Goal: Task Accomplishment & Management: Manage account settings

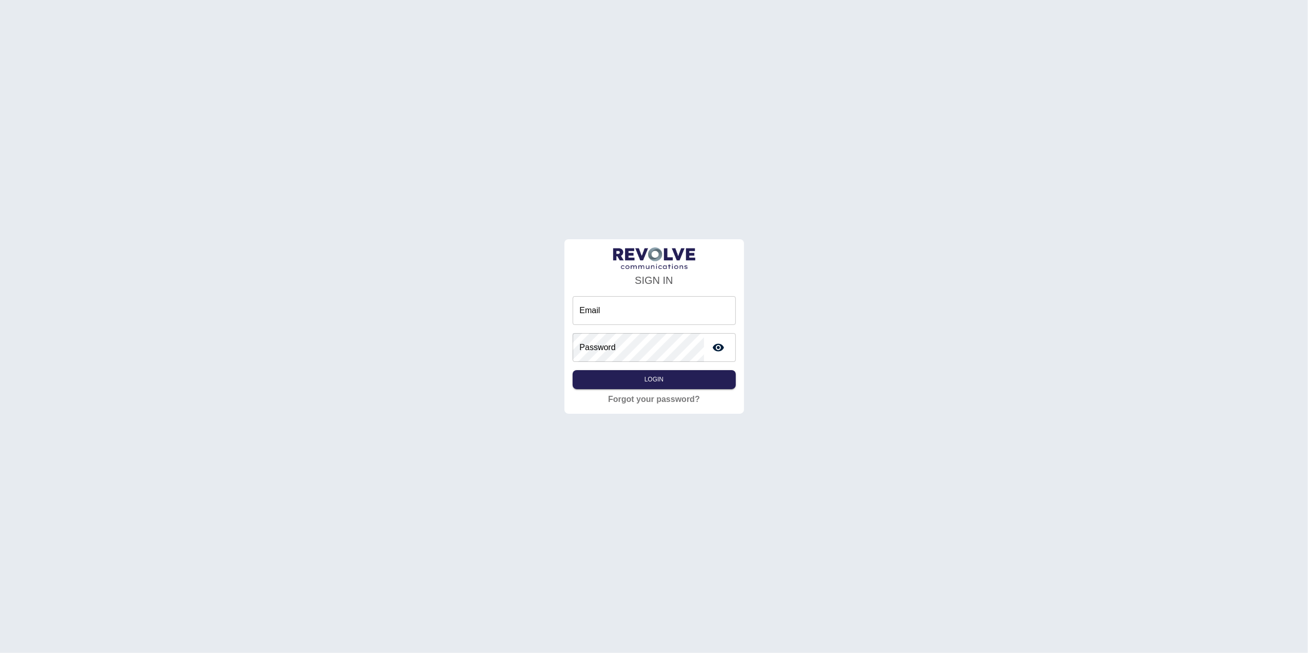
type input "**********"
click at [631, 368] on div "**********" at bounding box center [653, 342] width 163 height 93
click at [621, 376] on button "Login" at bounding box center [653, 379] width 163 height 19
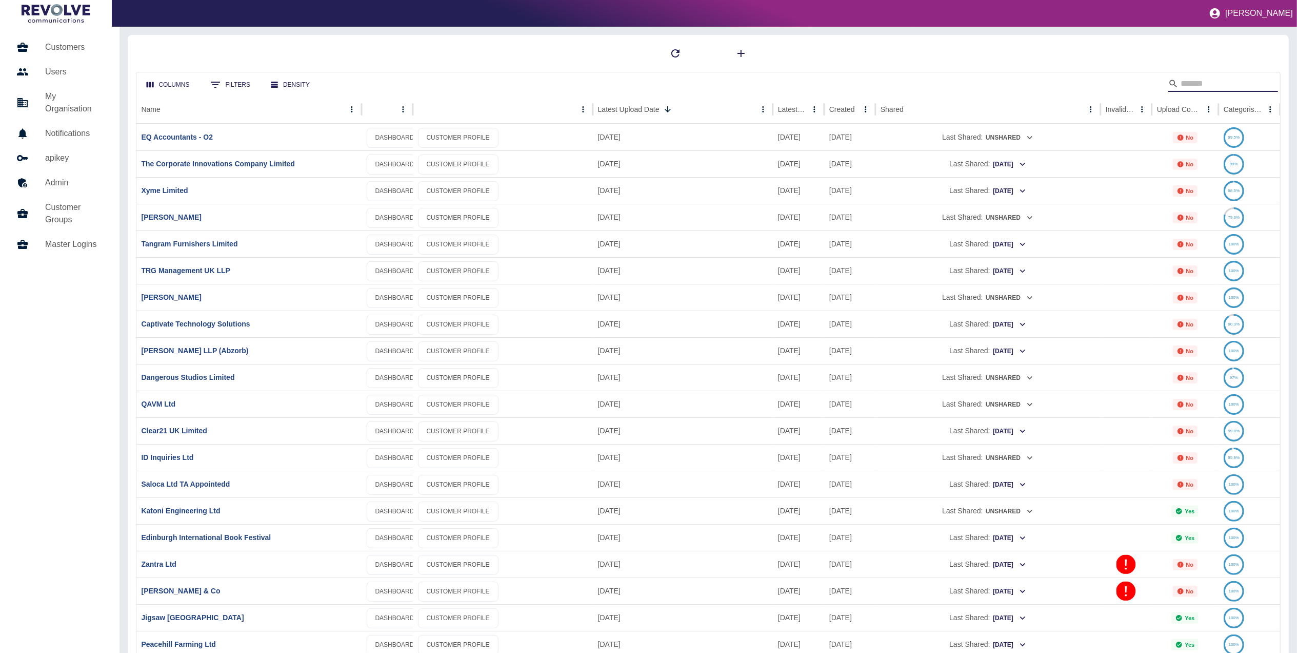
click at [1210, 84] on input "Search" at bounding box center [1222, 83] width 82 height 16
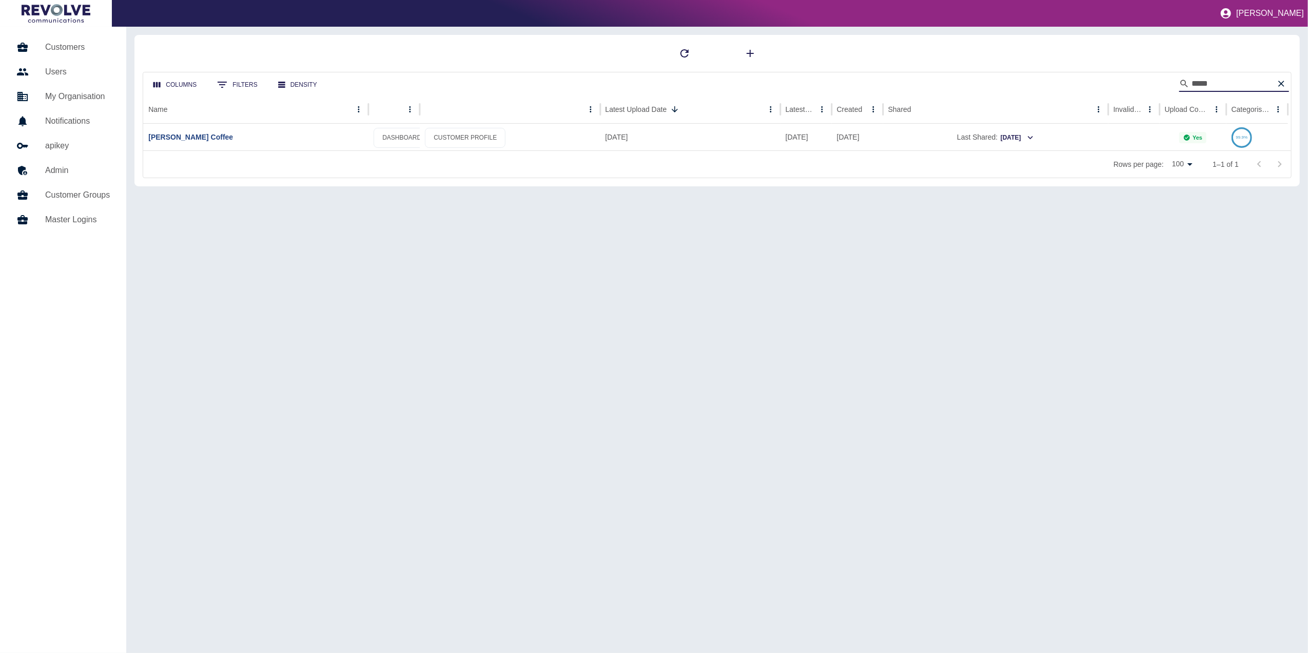
type input "*****"
click at [1112, 58] on div at bounding box center [717, 53] width 1149 height 21
click at [179, 140] on link "[PERSON_NAME] Coffee" at bounding box center [190, 137] width 85 height 8
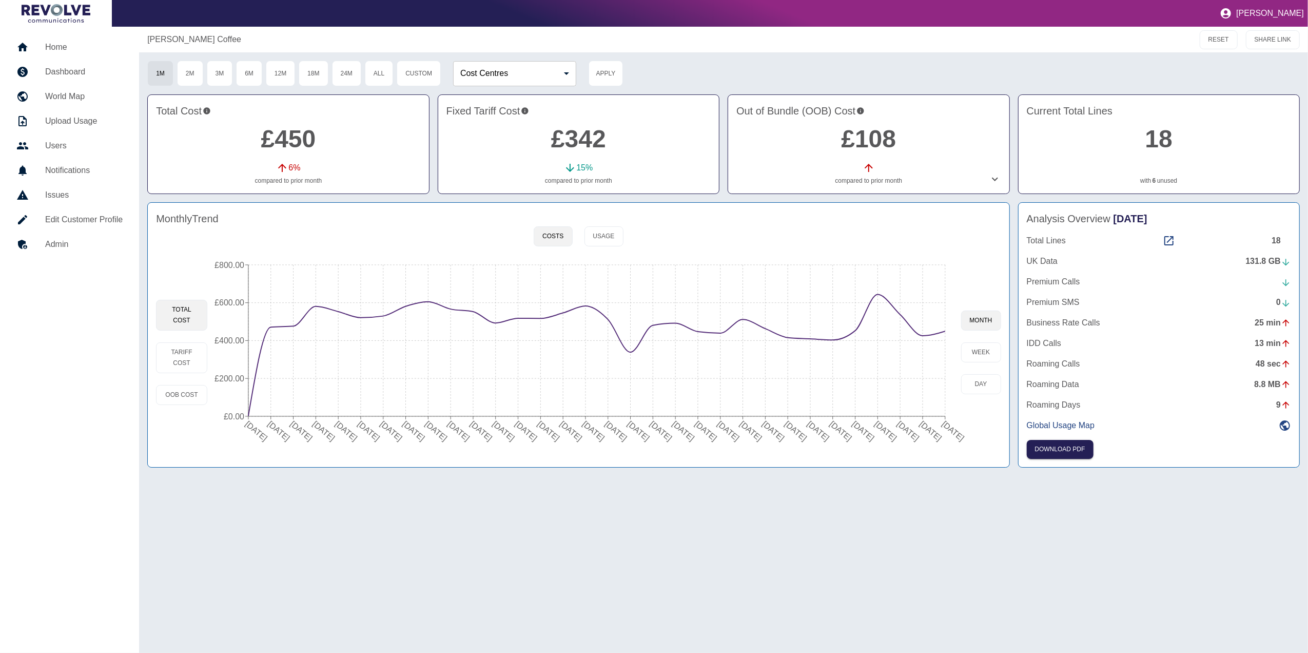
click at [1160, 241] on div "Total Lines 18" at bounding box center [1158, 240] width 264 height 12
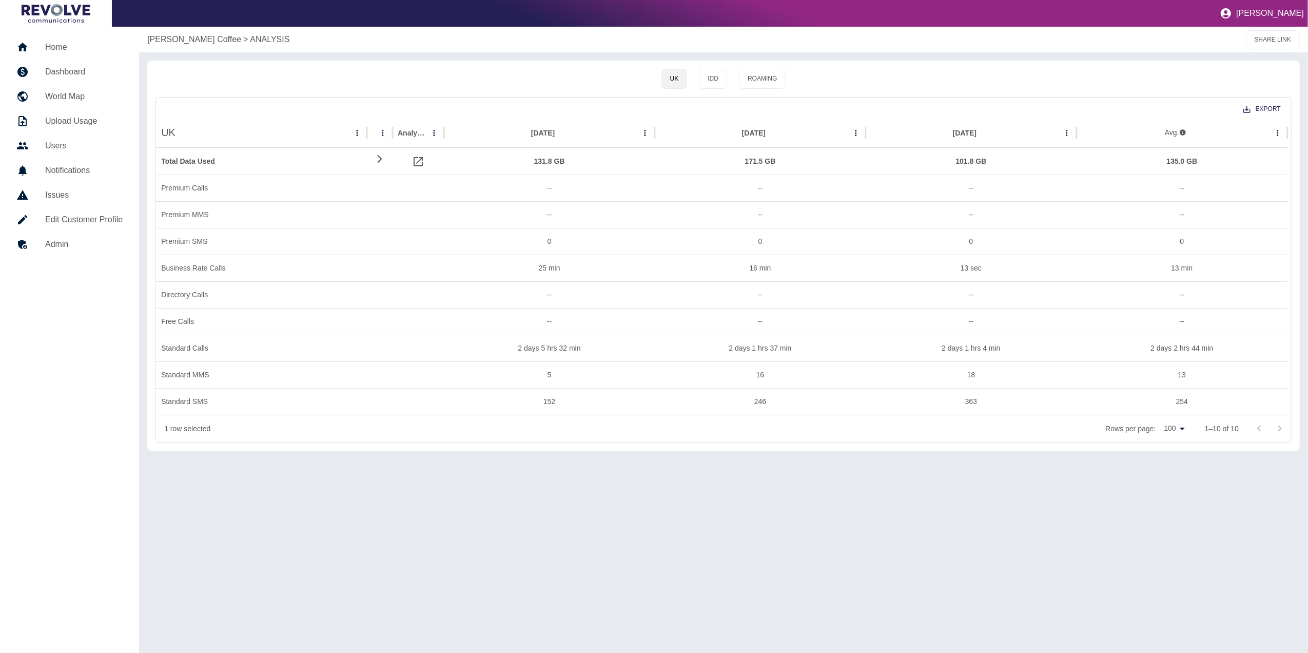
click at [89, 60] on link "Dashboard" at bounding box center [69, 72] width 123 height 25
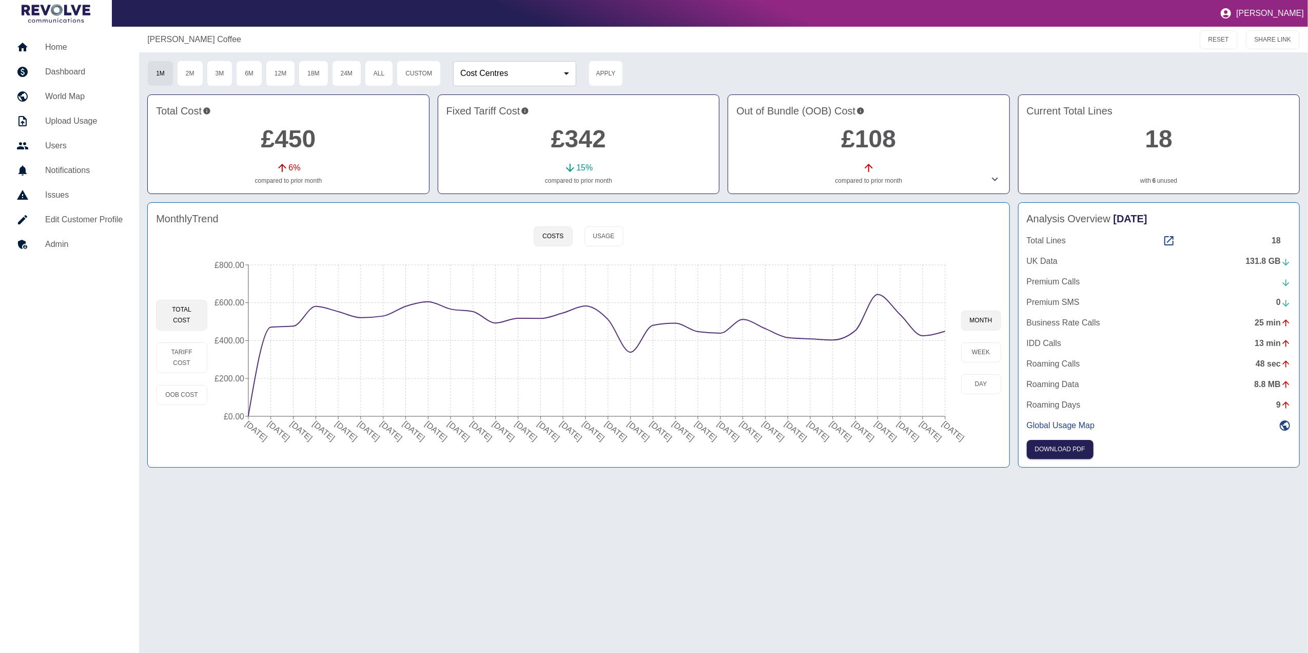
click at [1162, 237] on div "Total Lines 18" at bounding box center [1158, 240] width 264 height 12
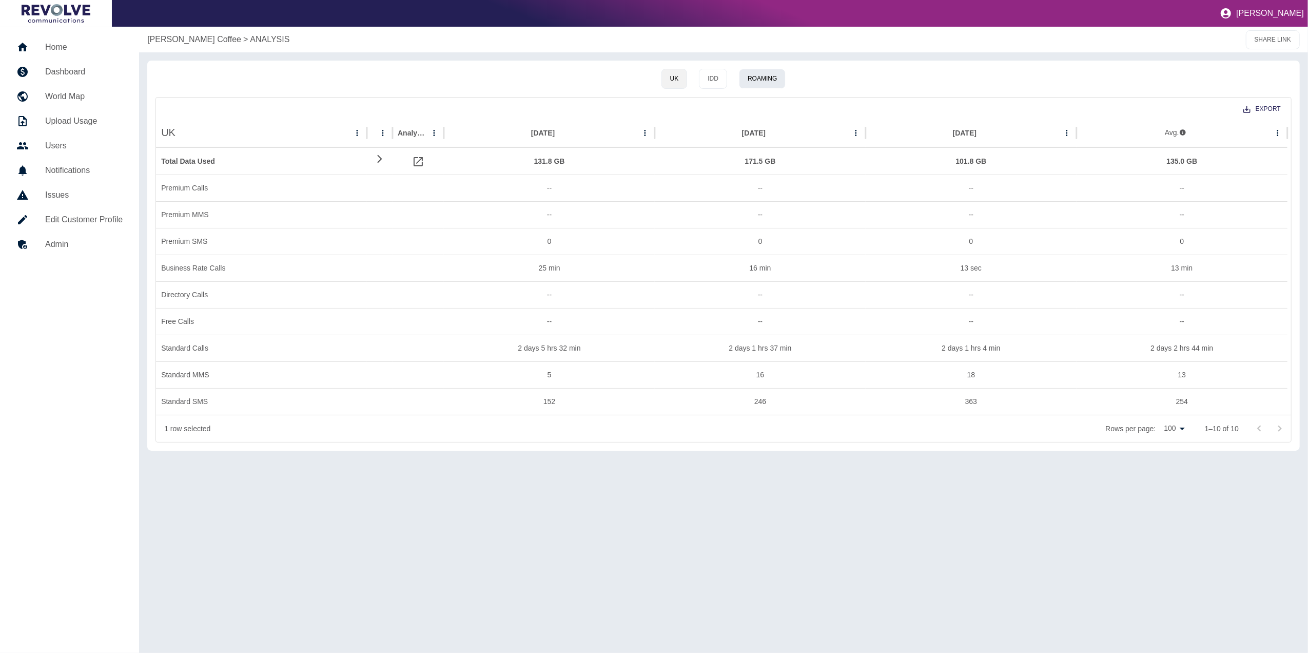
click at [774, 79] on button "Roaming" at bounding box center [762, 79] width 47 height 20
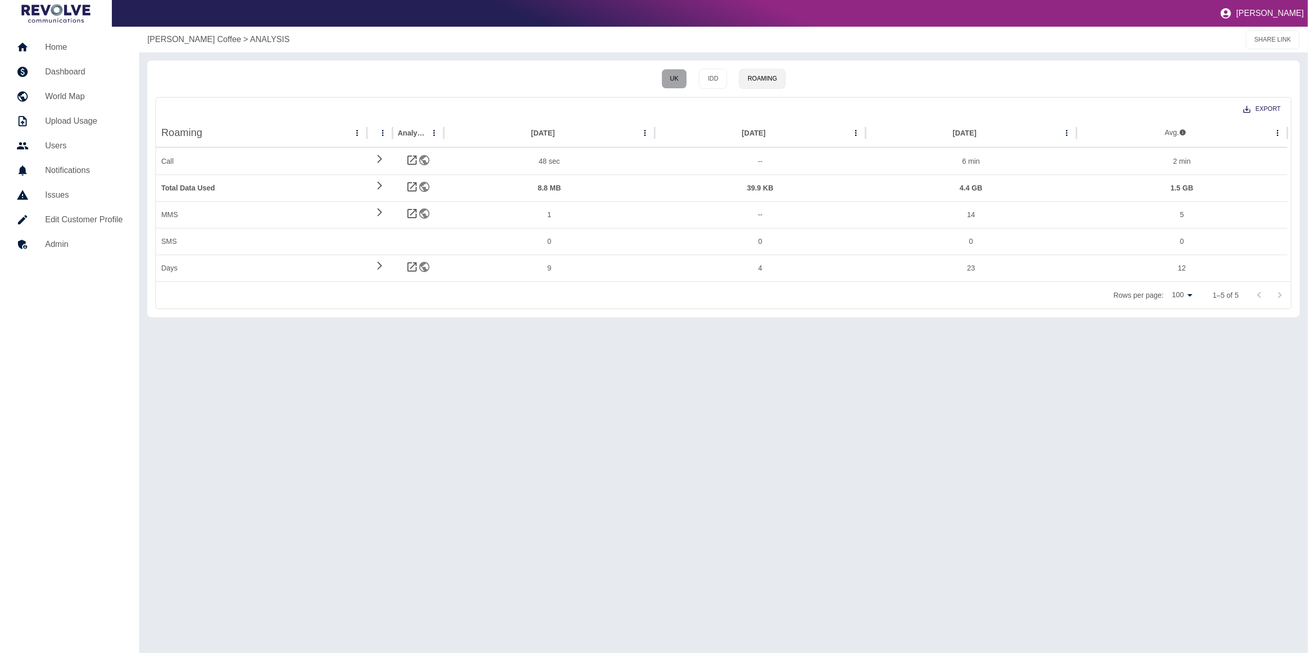
click at [679, 78] on button "UK" at bounding box center [674, 79] width 26 height 20
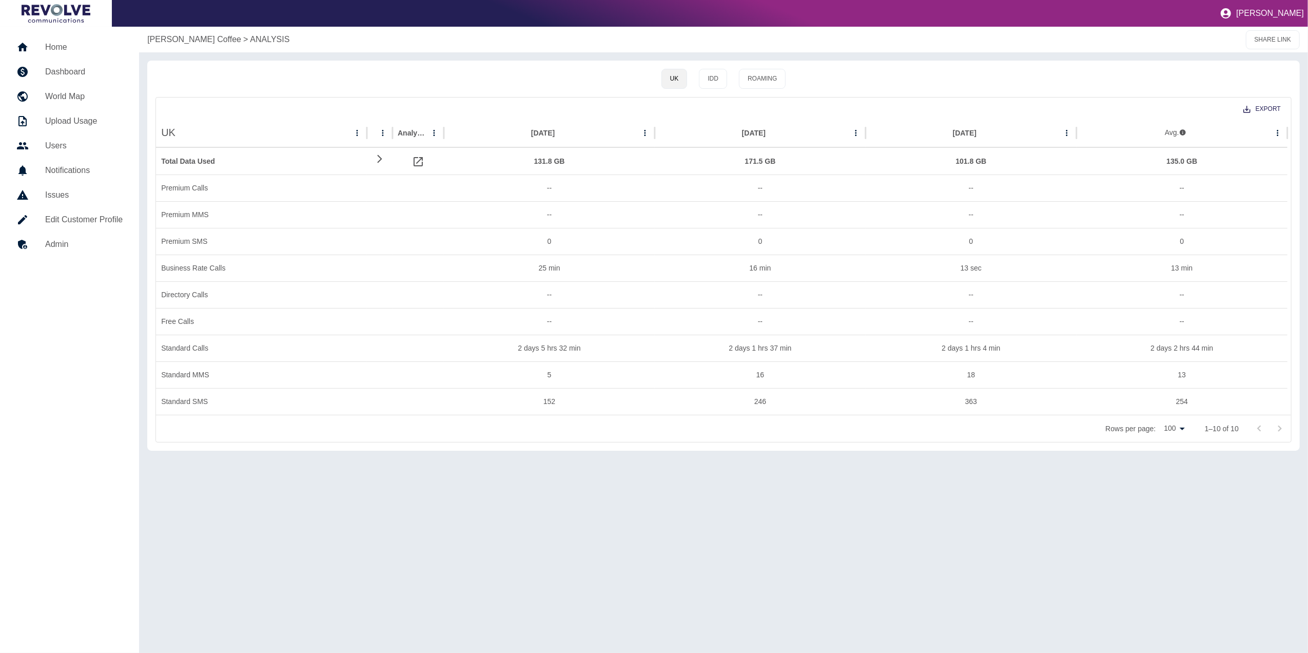
click at [68, 66] on h5 "Dashboard" at bounding box center [83, 72] width 77 height 12
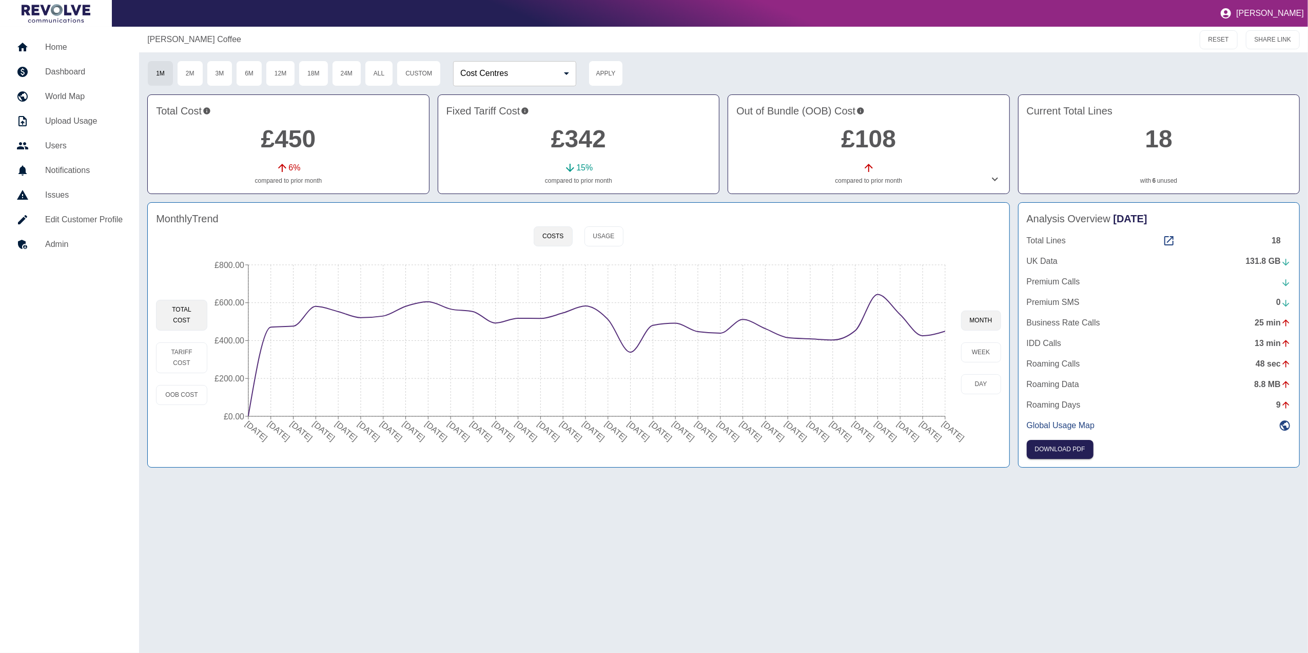
click at [946, 329] on icon "[DATE] [DATE] [DATE] [DATE] [DATE] [DATE] [DATE] [DATE] [DATE] [DATE] [DATE] [D…" at bounding box center [583, 351] width 753 height 195
click at [944, 330] on circle at bounding box center [945, 331] width 8 height 8
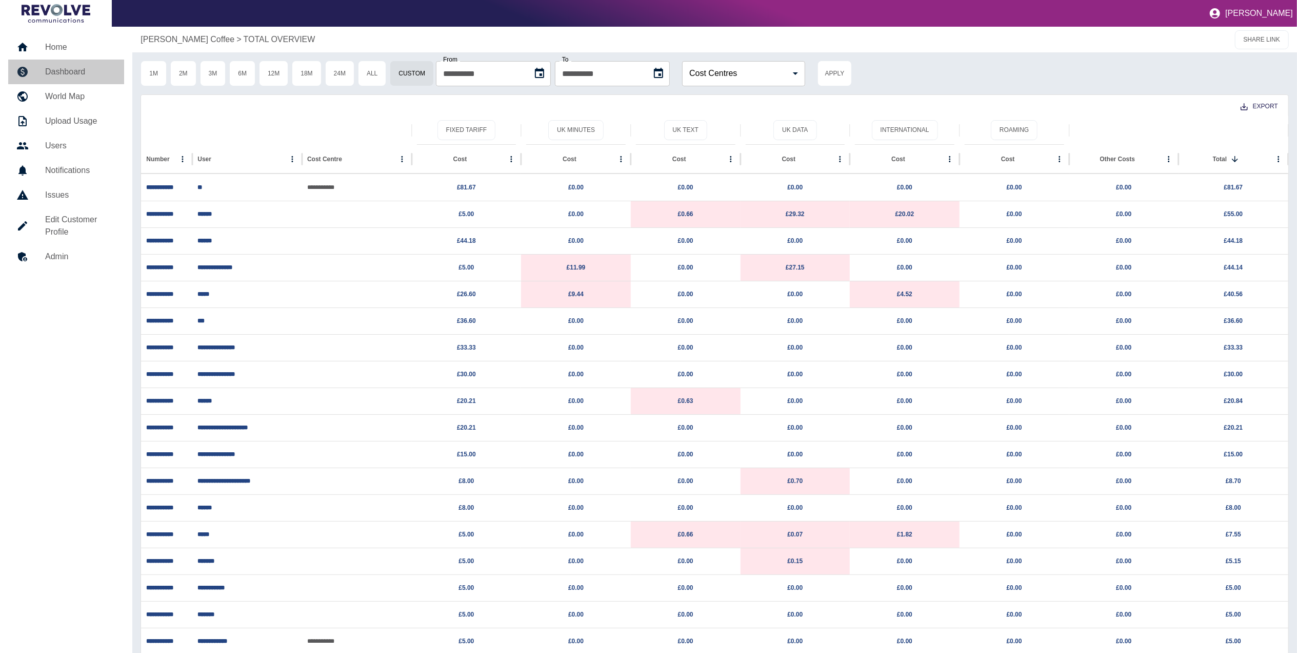
click at [79, 73] on h5 "Dashboard" at bounding box center [80, 72] width 71 height 12
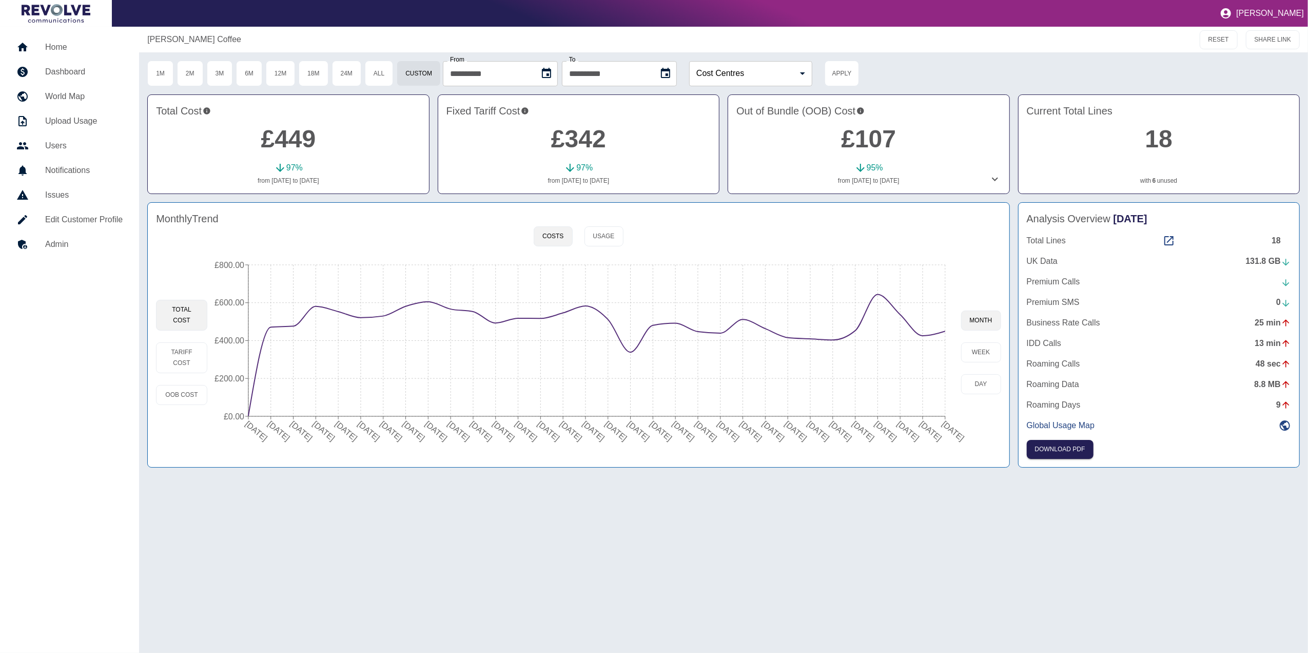
click at [77, 37] on link "Home" at bounding box center [69, 47] width 123 height 25
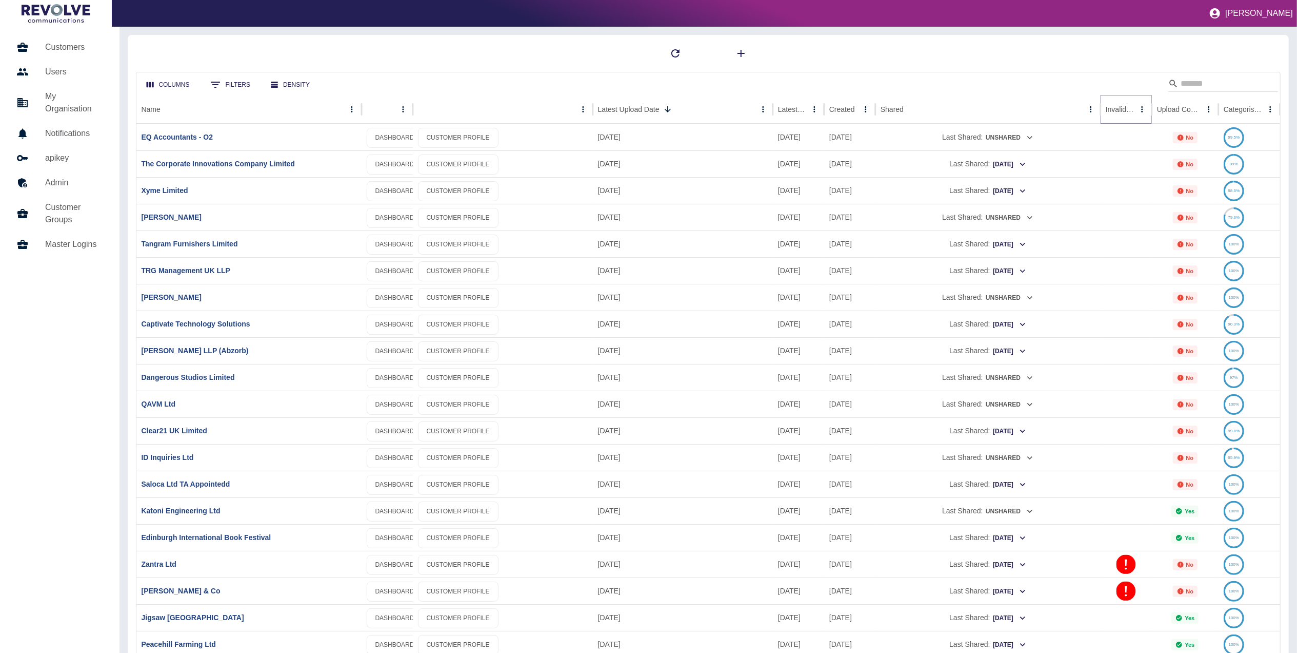
click at [1138, 108] on icon "Sort" at bounding box center [1142, 109] width 9 height 9
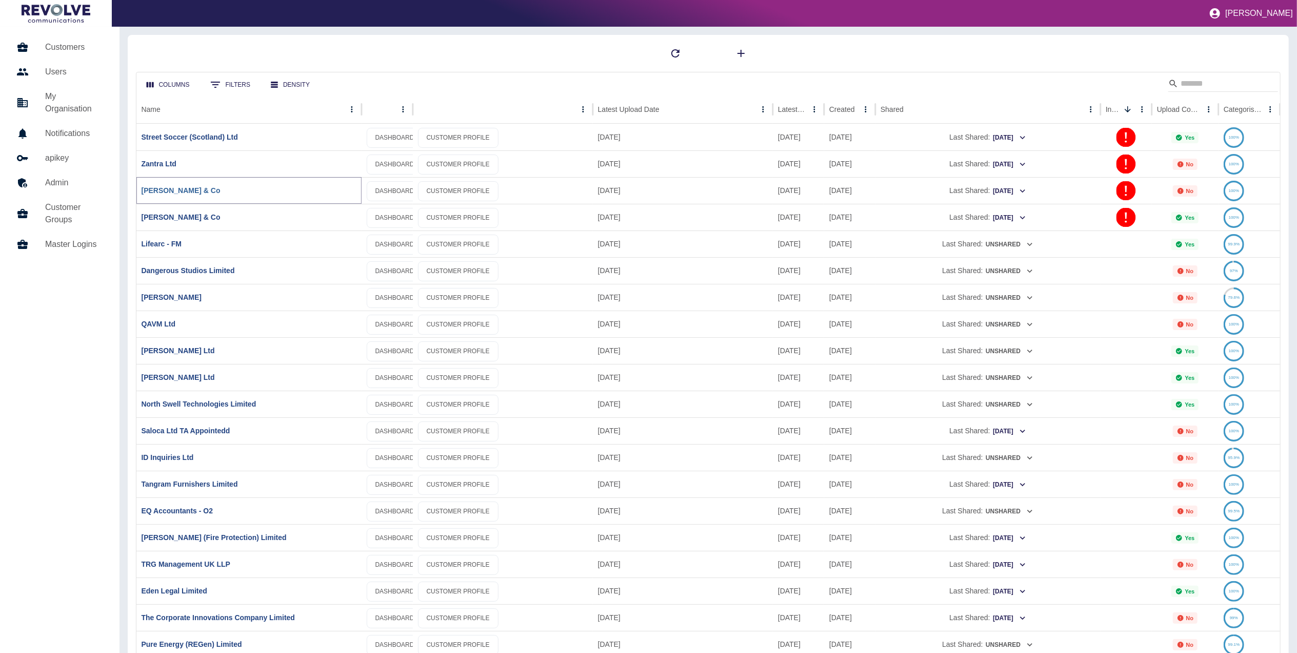
click at [162, 189] on link "[PERSON_NAME] & Co" at bounding box center [181, 190] width 79 height 8
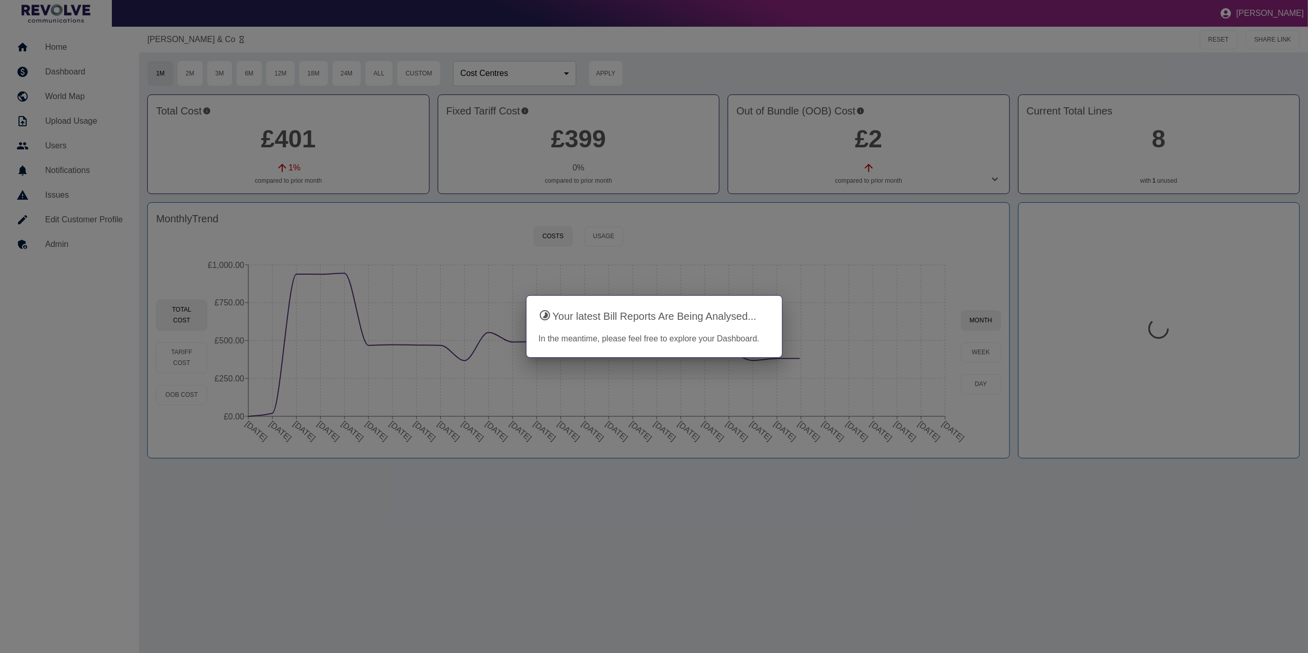
click at [927, 547] on div at bounding box center [654, 326] width 1308 height 653
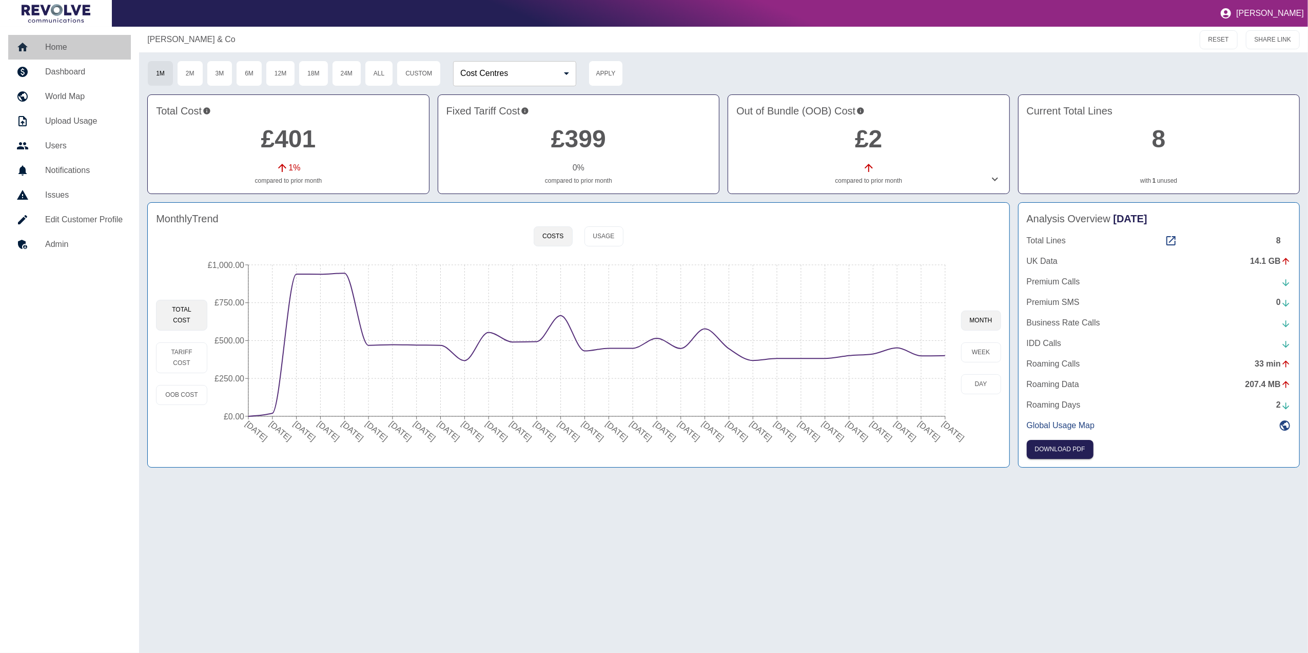
click at [72, 48] on h5 "Home" at bounding box center [83, 47] width 77 height 12
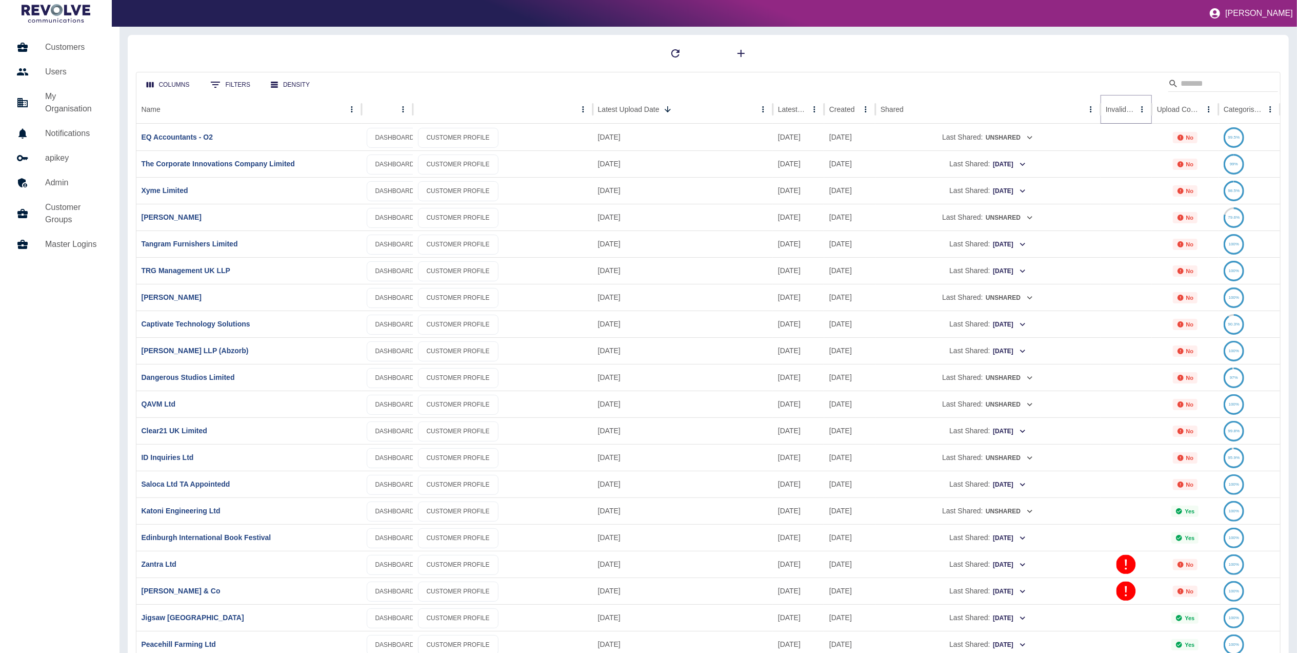
click at [1138, 107] on icon "Sort" at bounding box center [1142, 109] width 9 height 9
